Goal: Navigation & Orientation: Go to known website

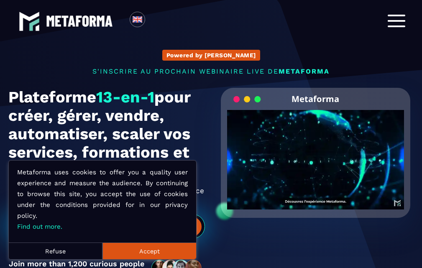
click at [395, 26] on span at bounding box center [397, 27] width 18 height 2
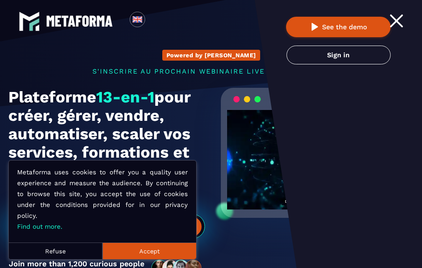
click at [396, 16] on div at bounding box center [397, 21] width 18 height 13
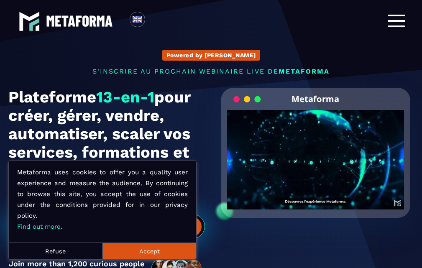
click at [400, 22] on div at bounding box center [397, 21] width 18 height 13
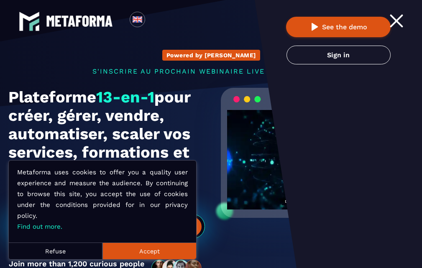
click at [400, 22] on div at bounding box center [397, 21] width 18 height 13
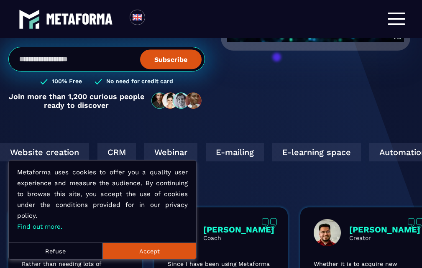
scroll to position [377, 0]
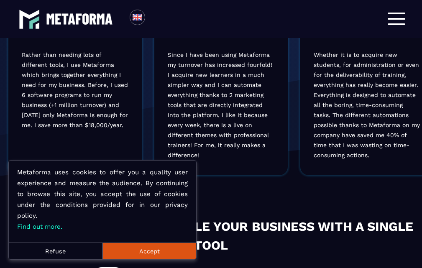
drag, startPoint x: 147, startPoint y: 248, endPoint x: 164, endPoint y: 233, distance: 23.4
click at [147, 249] on button "Accept" at bounding box center [150, 251] width 94 height 17
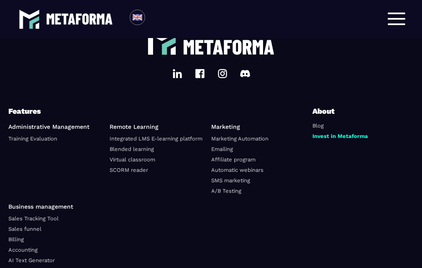
scroll to position [3144, 0]
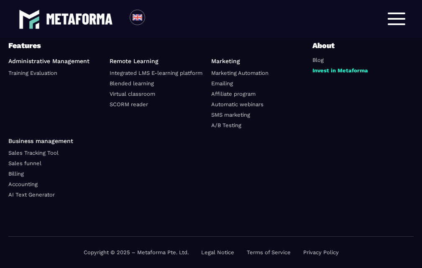
click at [396, 22] on div at bounding box center [397, 19] width 18 height 13
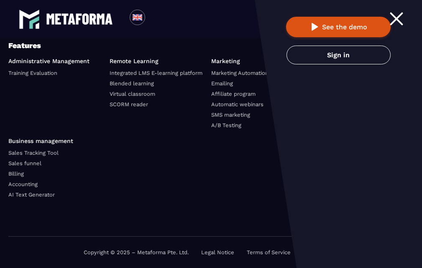
click at [396, 22] on div at bounding box center [397, 19] width 18 height 13
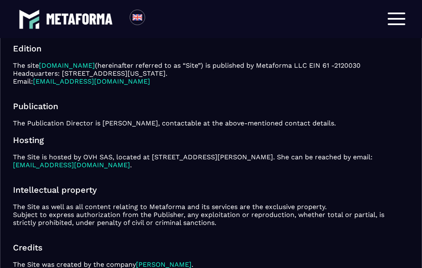
scroll to position [42, 0]
